Goal: Information Seeking & Learning: Learn about a topic

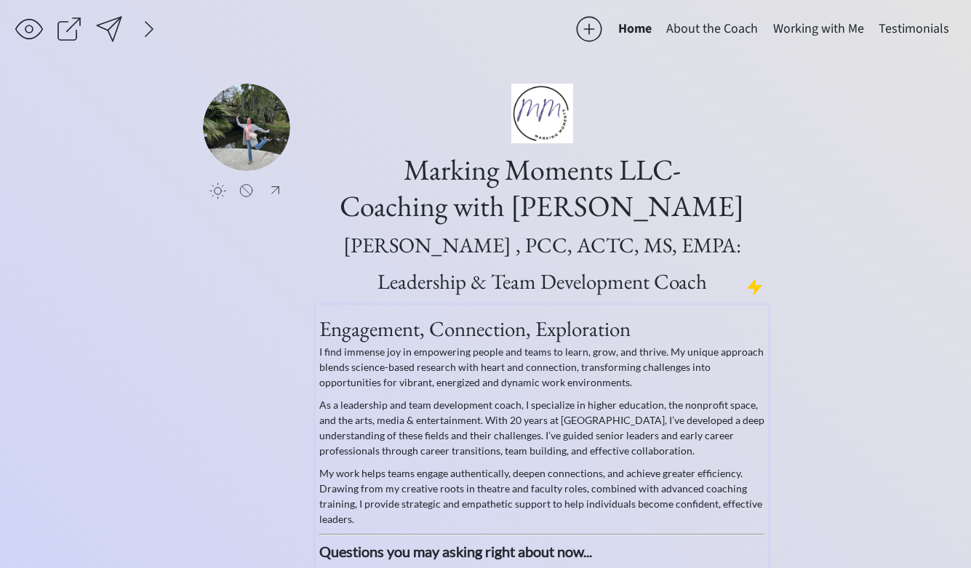
click at [362, 329] on span "Engagement, Connection, Exploration" at bounding box center [474, 329] width 311 height 28
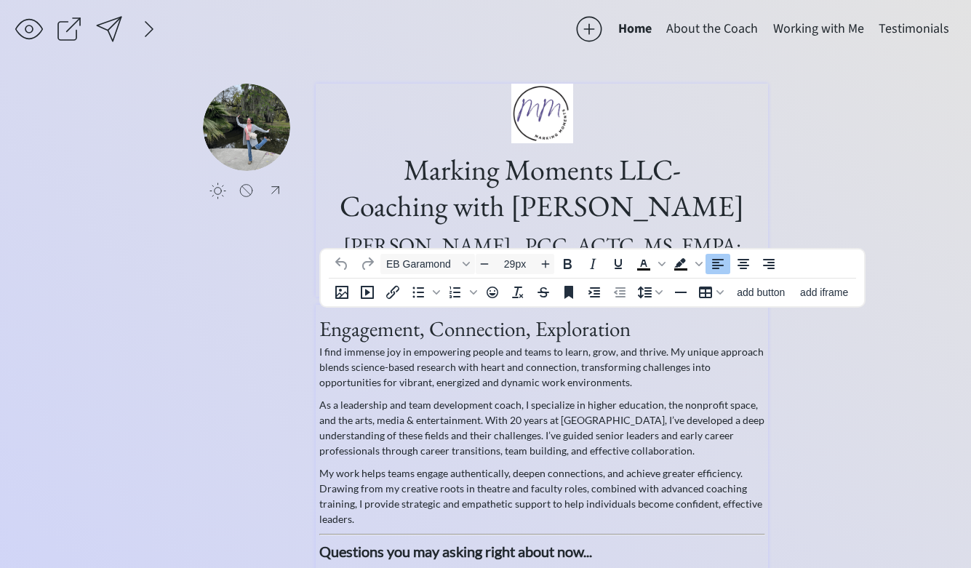
click at [451, 179] on h1 "Marking Moments LLC- Coaching with [PERSON_NAME] , PCC, ACTC, MS, EMPA: Leaders…" at bounding box center [542, 190] width 448 height 213
click at [369, 371] on p "I find immense joy in empowering people and teams to learn, grow, and thrive. M…" at bounding box center [542, 367] width 446 height 46
click at [374, 324] on span "Engagement, Connection, Exploration" at bounding box center [474, 329] width 311 height 28
click at [398, 554] on span "Questions you may asking right about now..." at bounding box center [455, 550] width 273 height 17
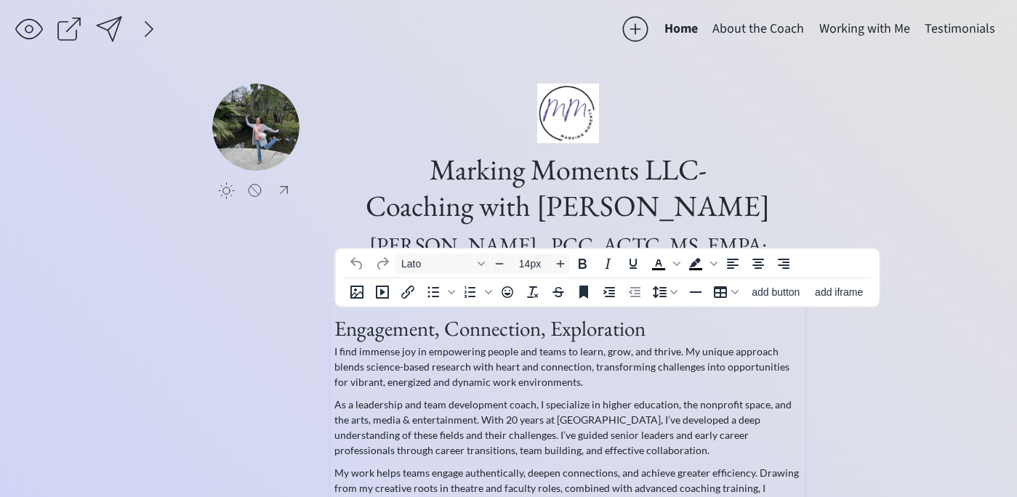
click at [385, 354] on p "I find immense joy in empowering people and teams to learn, grow, and thrive. M…" at bounding box center [567, 367] width 467 height 46
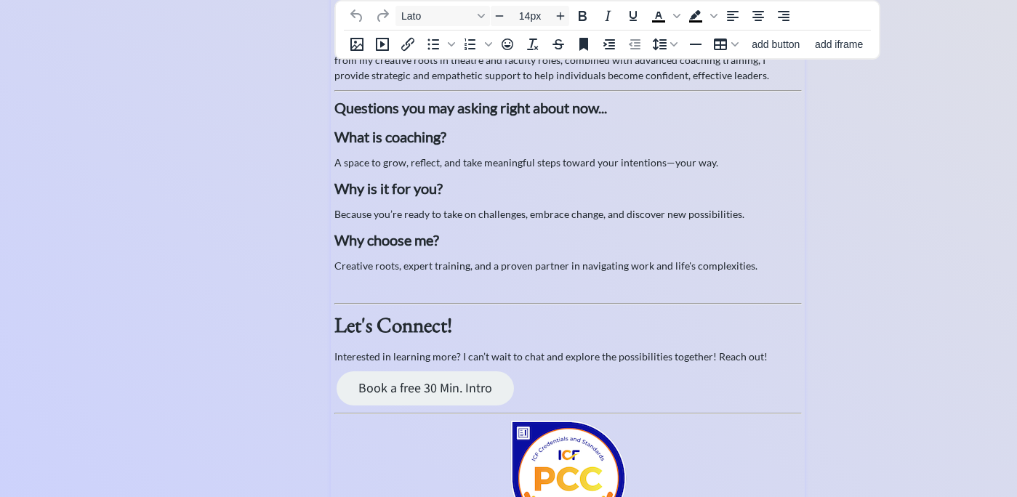
scroll to position [427, 0]
click at [382, 246] on span "Why choose me?" at bounding box center [386, 240] width 105 height 17
click at [382, 242] on span "Why choose me?" at bounding box center [386, 240] width 105 height 17
click at [377, 216] on p "Because you’re ready to take on challenges, embrace change, and discover new po…" at bounding box center [567, 214] width 467 height 15
type input "29px"
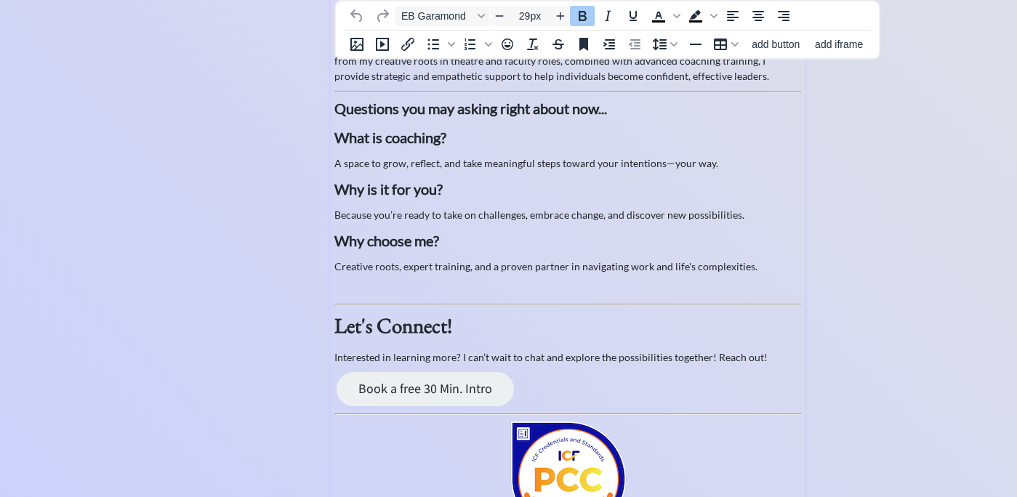
click at [382, 331] on strong "Let's Connect!" at bounding box center [393, 326] width 118 height 28
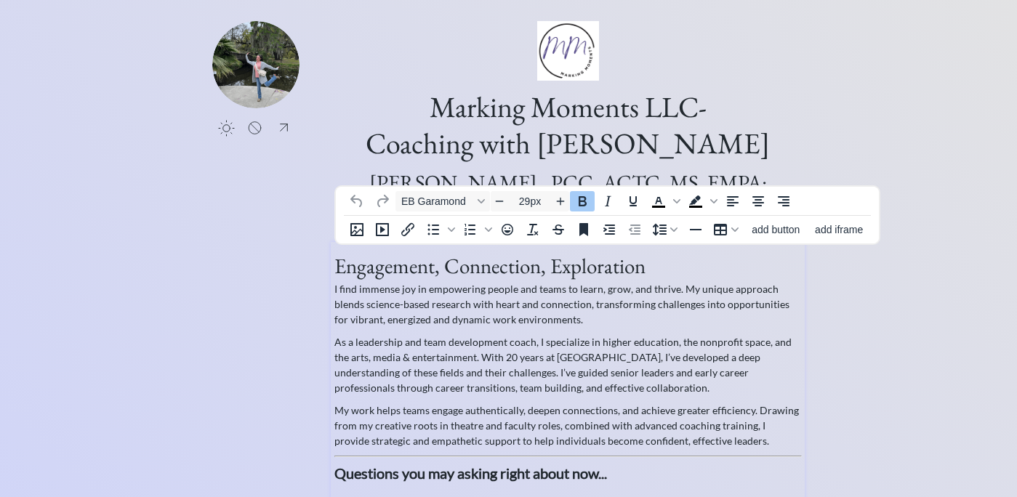
scroll to position [0, 0]
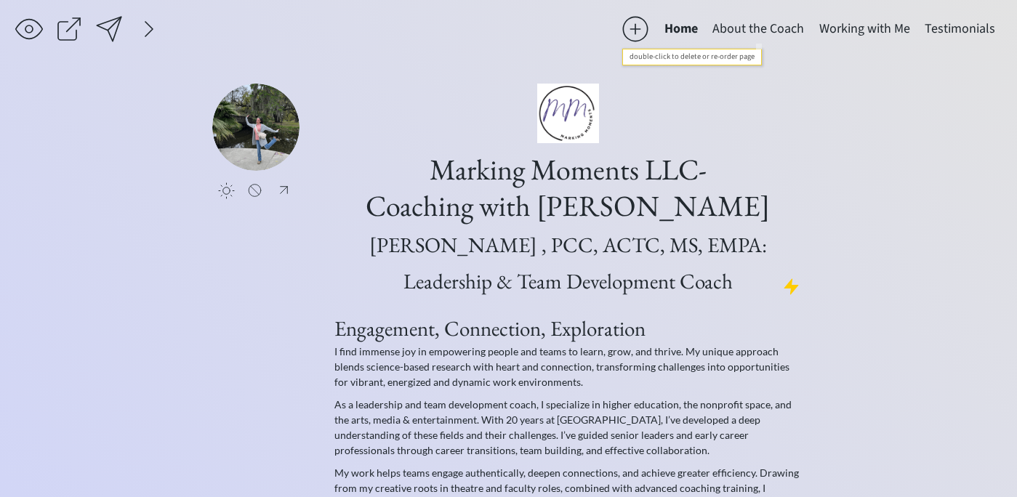
click at [742, 25] on button "About the Coach" at bounding box center [758, 29] width 106 height 29
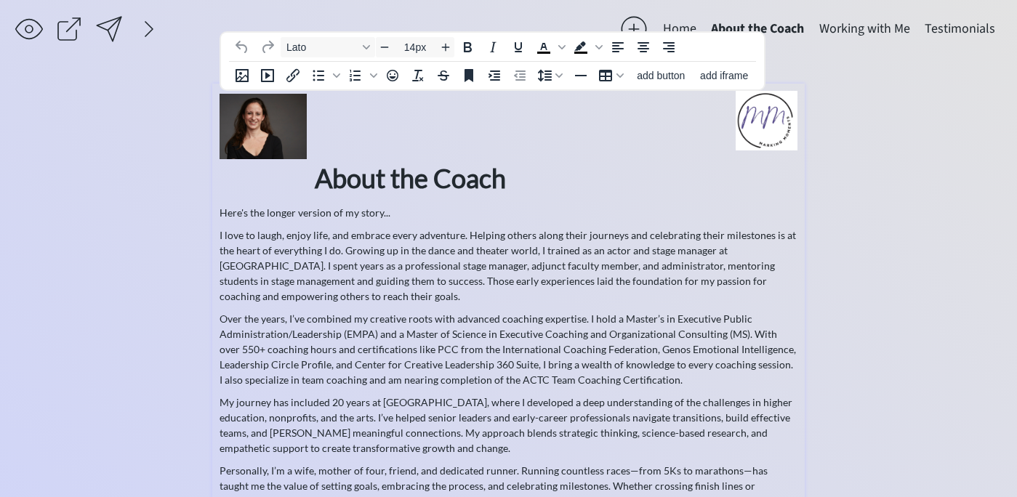
click at [413, 248] on p "I love to laugh, enjoy life, and embrace every adventure. Helping others along …" at bounding box center [509, 266] width 578 height 76
click at [414, 180] on strong "About the Coach" at bounding box center [410, 178] width 191 height 32
type input "14px"
click at [395, 256] on p "I love to laugh, enjoy life, and embrace every adventure. Helping others along …" at bounding box center [509, 266] width 578 height 76
click at [685, 28] on button "Home" at bounding box center [680, 29] width 48 height 29
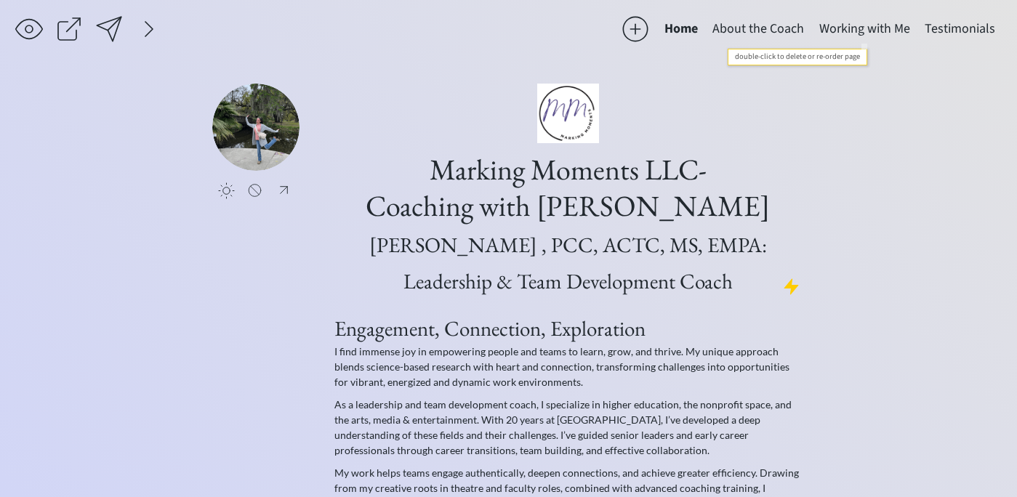
click at [855, 25] on button "Working with Me" at bounding box center [864, 29] width 105 height 29
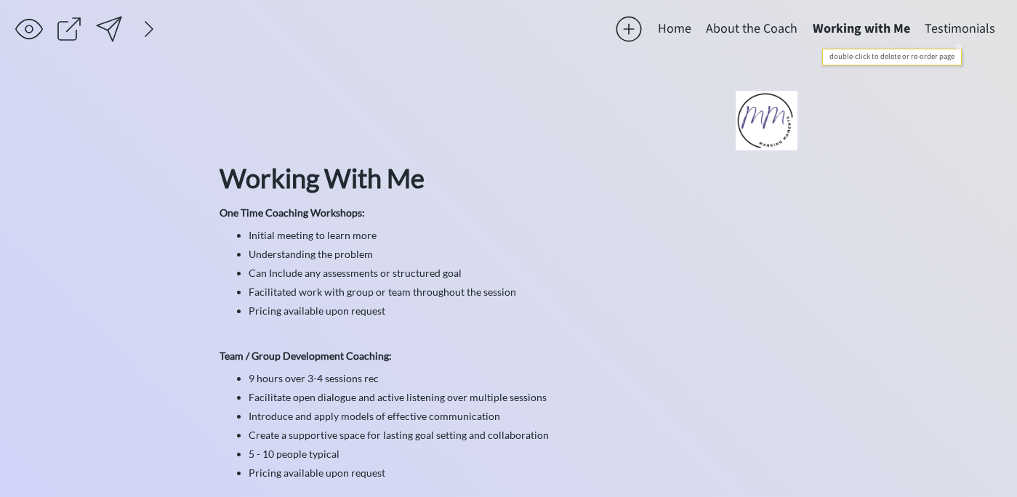
click at [960, 29] on button "Testimonials" at bounding box center [959, 29] width 85 height 29
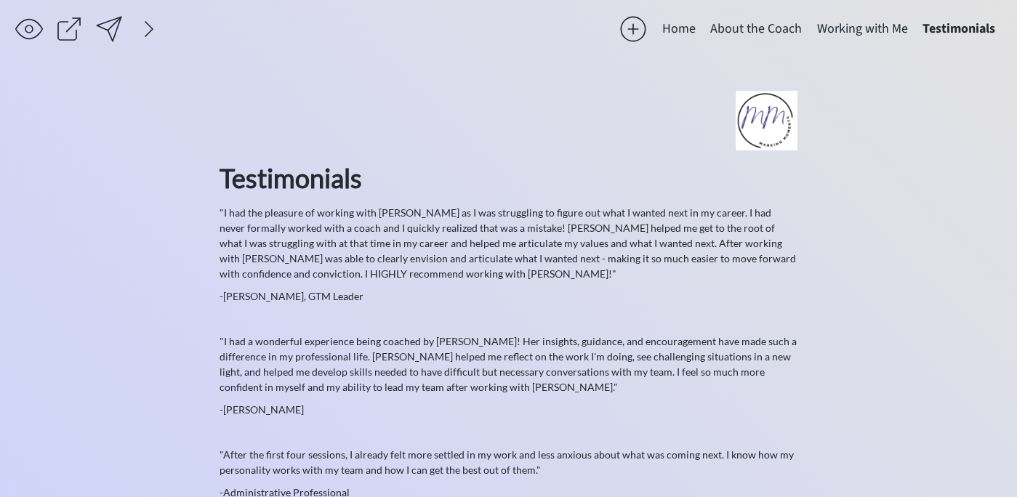
click at [679, 25] on button "Home" at bounding box center [679, 29] width 48 height 29
